Goal: Task Accomplishment & Management: Complete application form

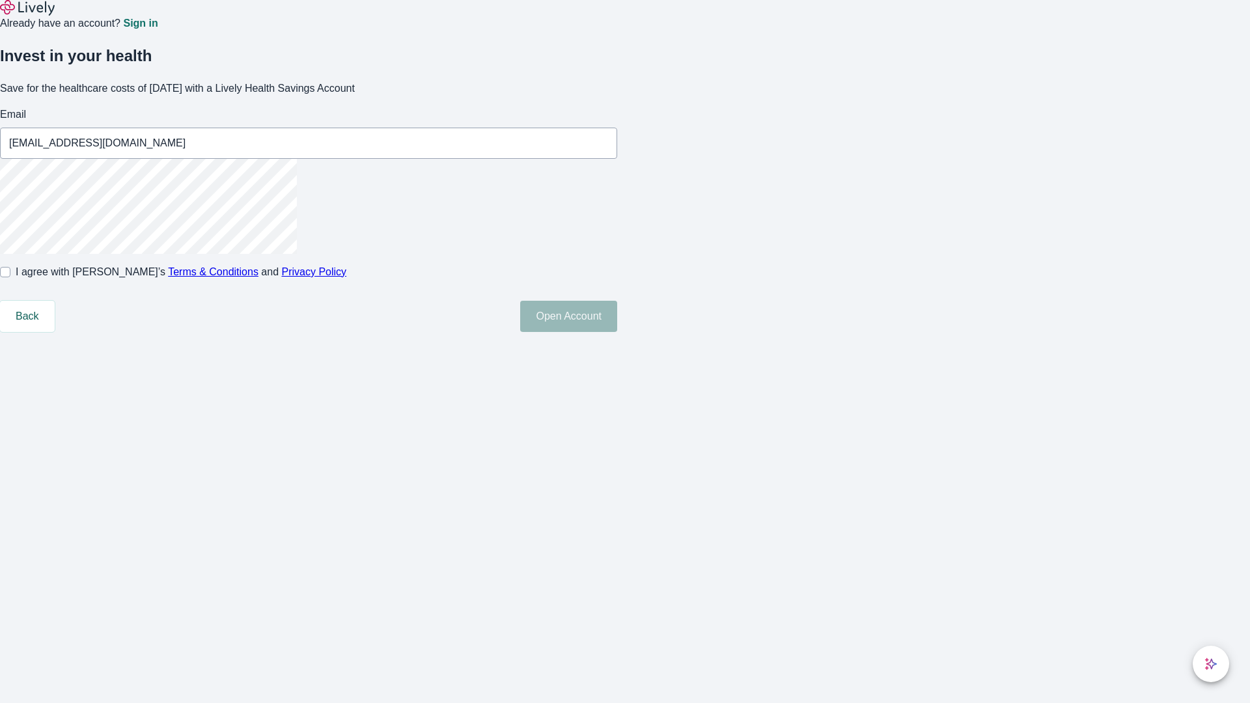
click at [10, 277] on input "I agree with Lively’s Terms & Conditions and Privacy Policy" at bounding box center [5, 272] width 10 height 10
checkbox input "true"
click at [617, 332] on button "Open Account" at bounding box center [568, 316] width 97 height 31
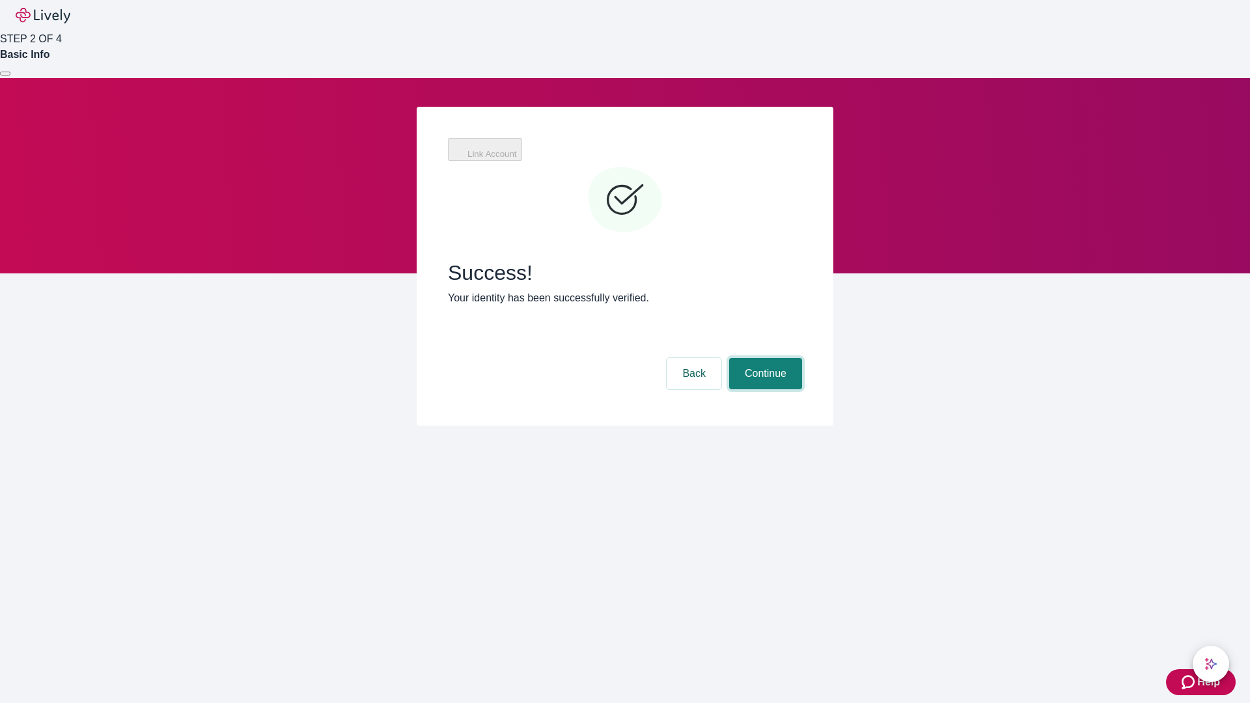
click at [764, 358] on button "Continue" at bounding box center [765, 373] width 73 height 31
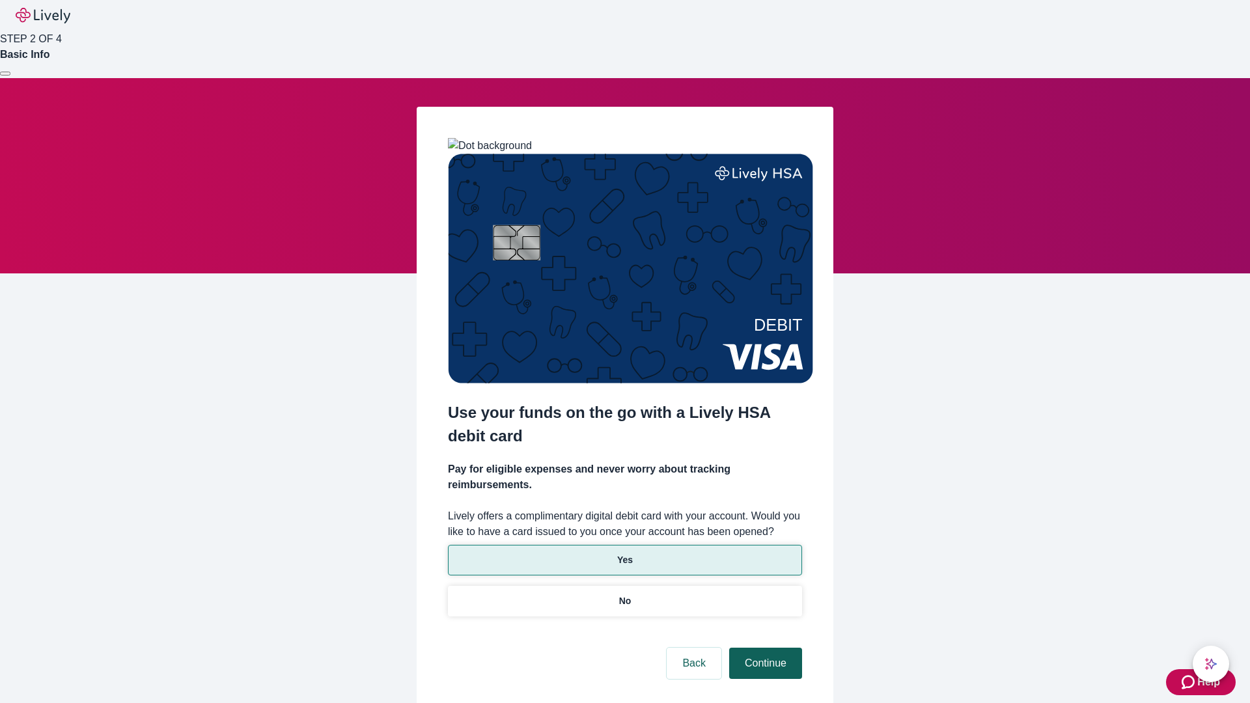
click at [624, 553] on p "Yes" at bounding box center [625, 560] width 16 height 14
click at [764, 648] on button "Continue" at bounding box center [765, 663] width 73 height 31
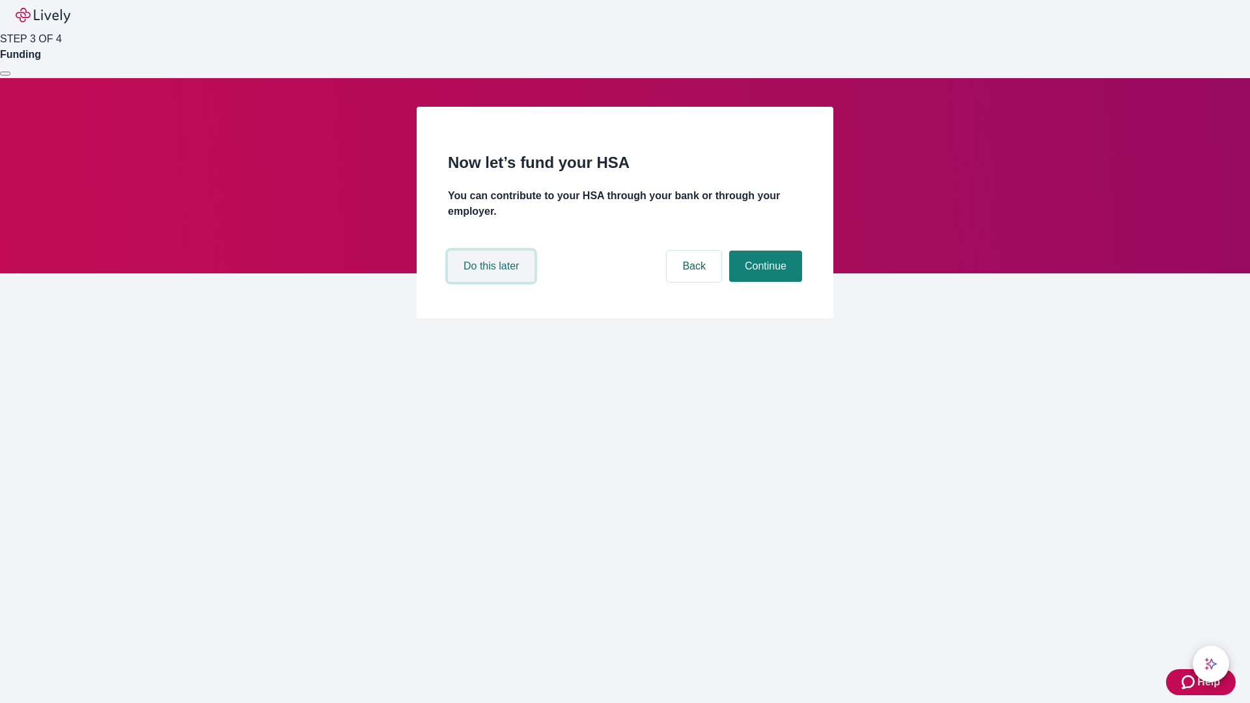
click at [493, 282] on button "Do this later" at bounding box center [491, 266] width 87 height 31
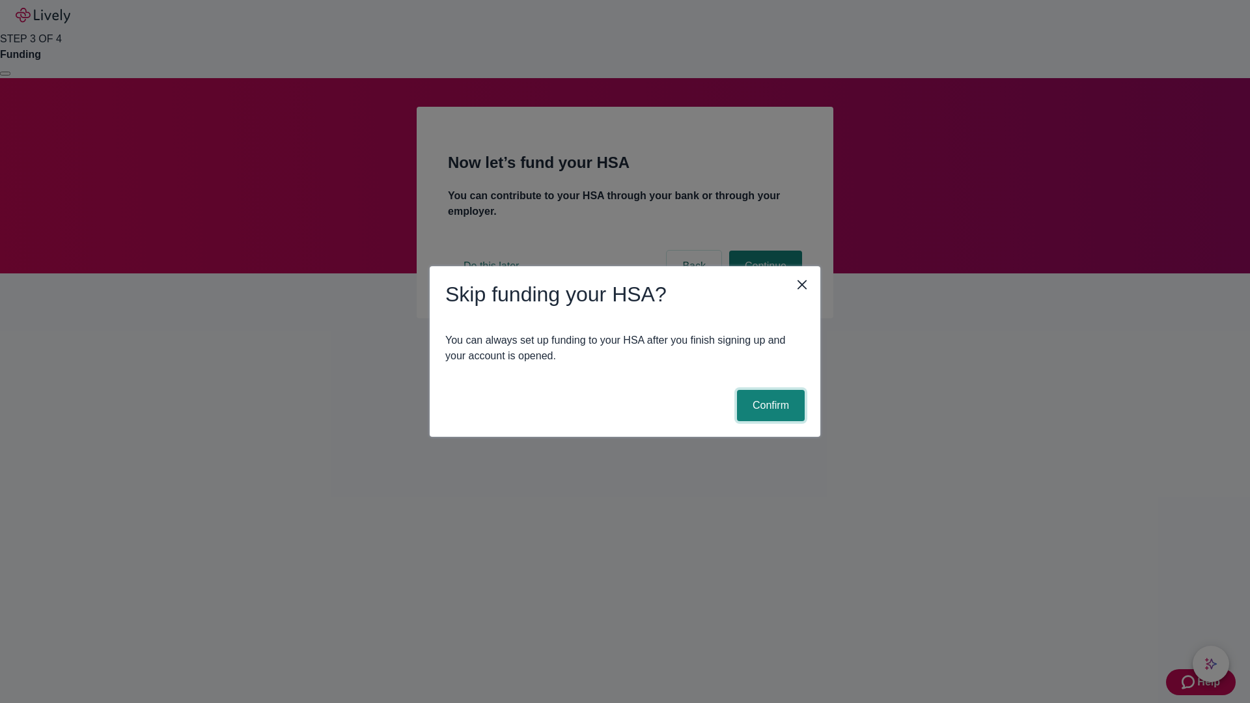
click at [769, 406] on button "Confirm" at bounding box center [771, 405] width 68 height 31
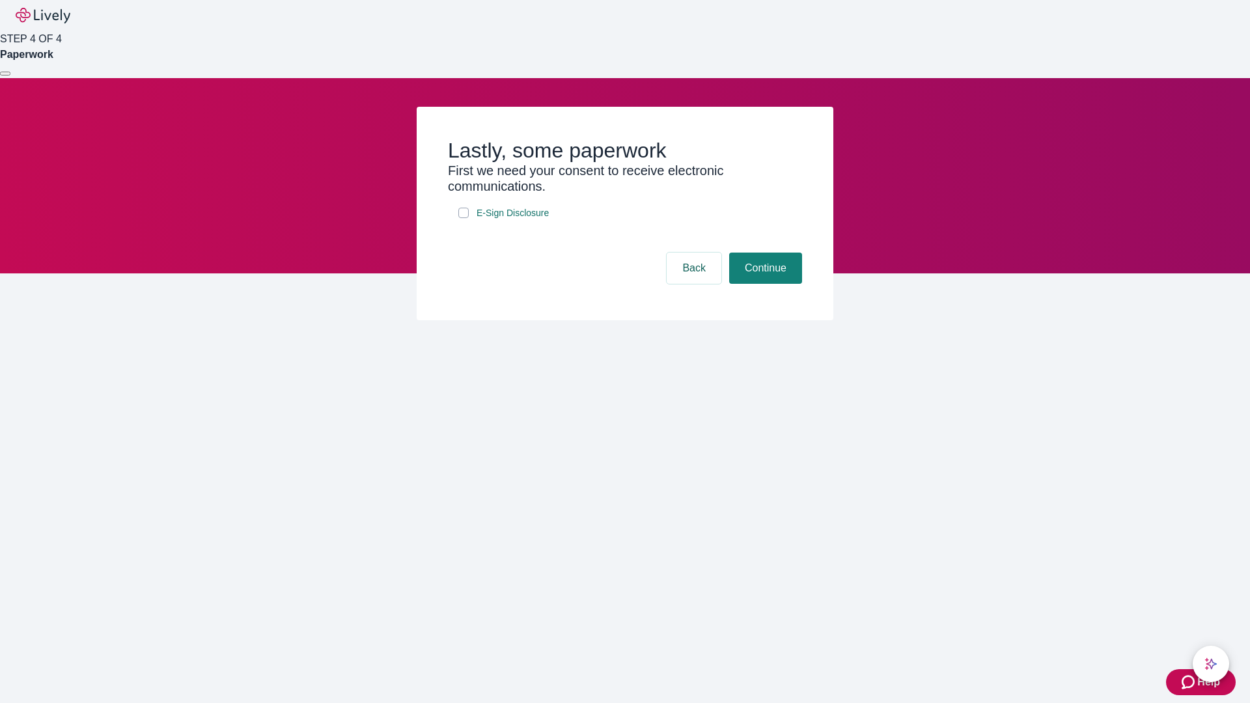
click at [463, 218] on input "E-Sign Disclosure" at bounding box center [463, 213] width 10 height 10
checkbox input "true"
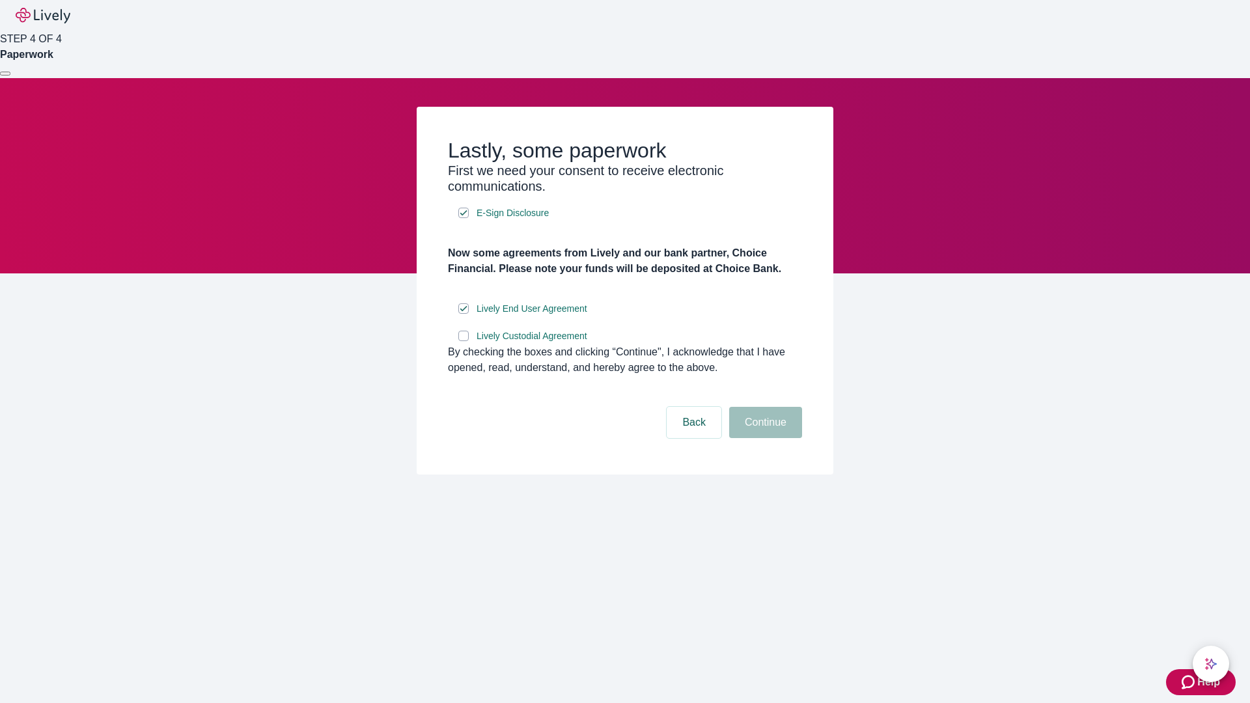
click at [463, 341] on input "Lively Custodial Agreement" at bounding box center [463, 336] width 10 height 10
checkbox input "true"
click at [764, 438] on button "Continue" at bounding box center [765, 422] width 73 height 31
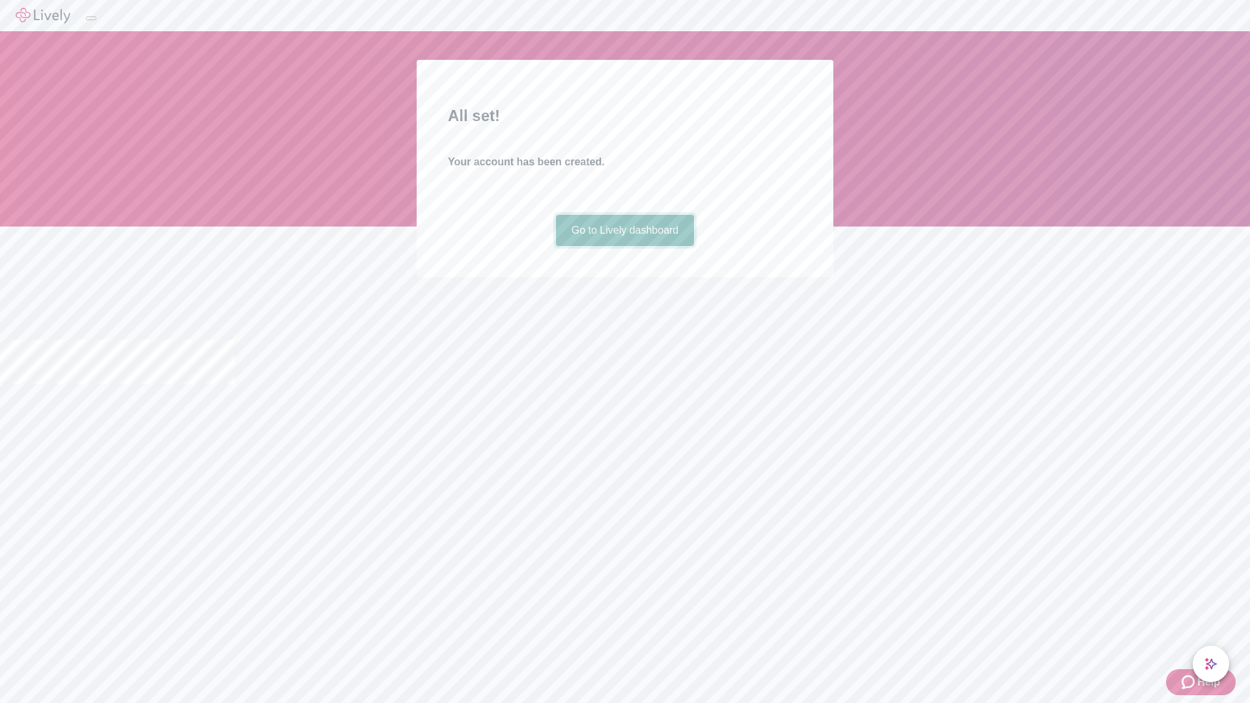
click at [624, 246] on link "Go to Lively dashboard" at bounding box center [625, 230] width 139 height 31
